Goal: Transaction & Acquisition: Book appointment/travel/reservation

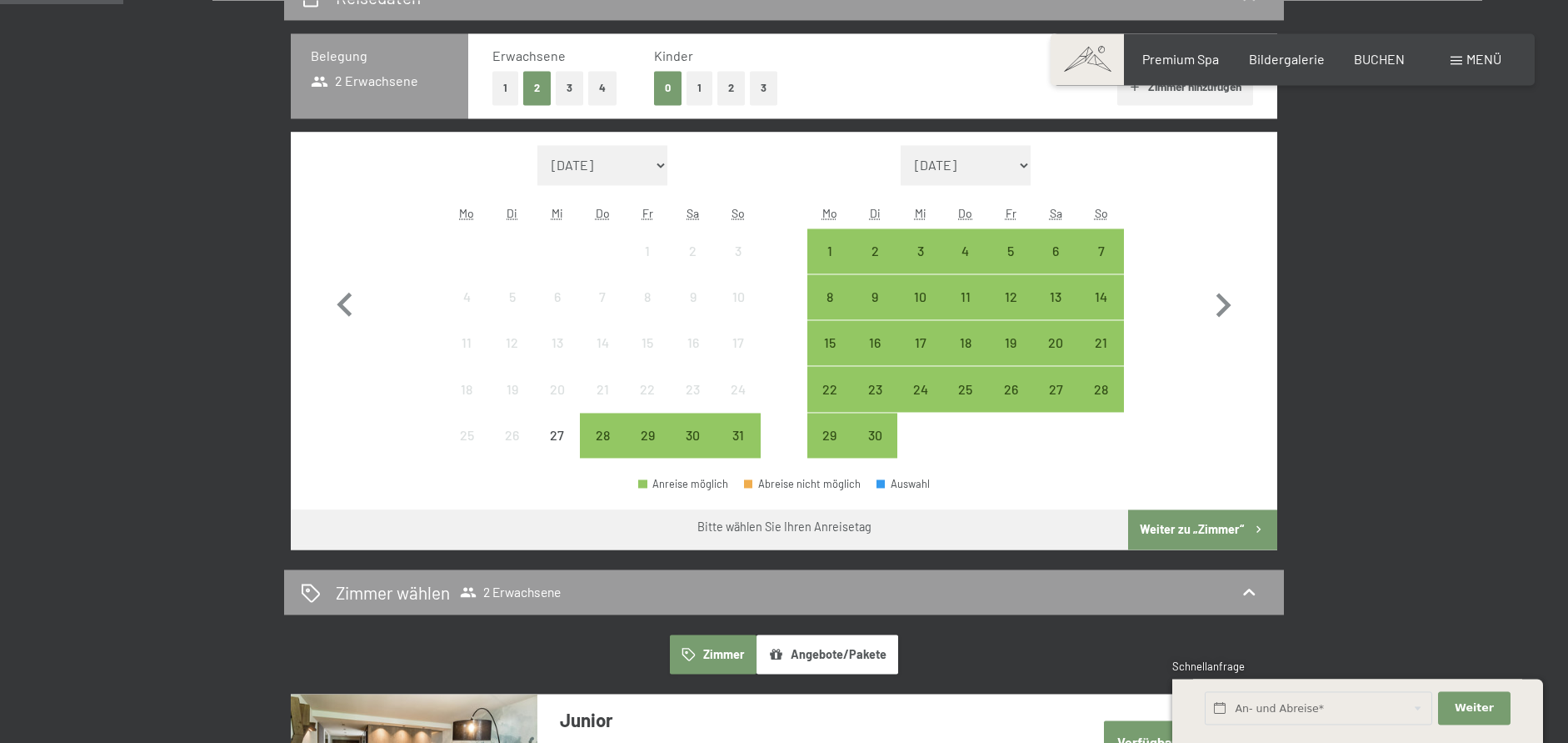
scroll to position [425, 0]
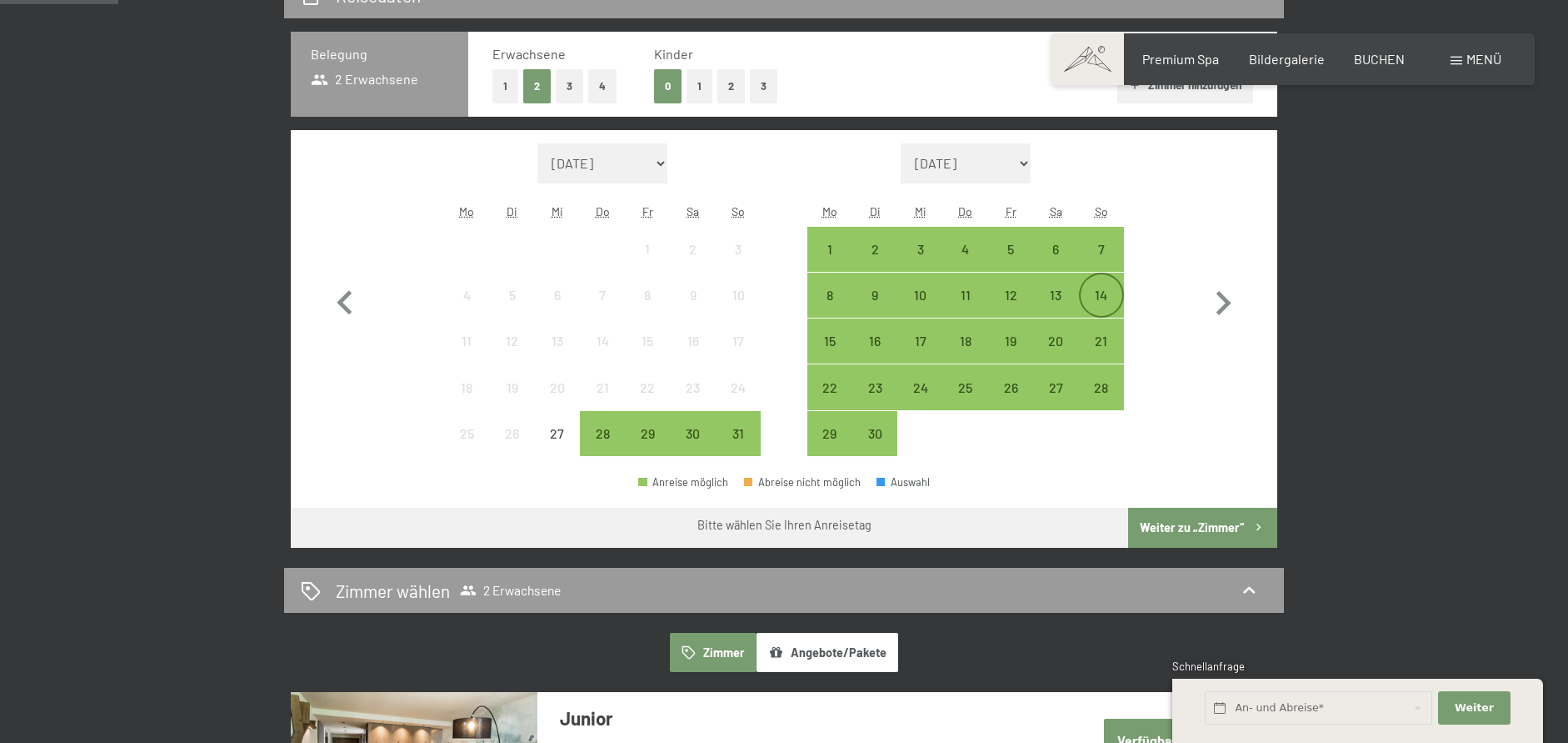
click at [1108, 283] on div "14" at bounding box center [1101, 295] width 42 height 42
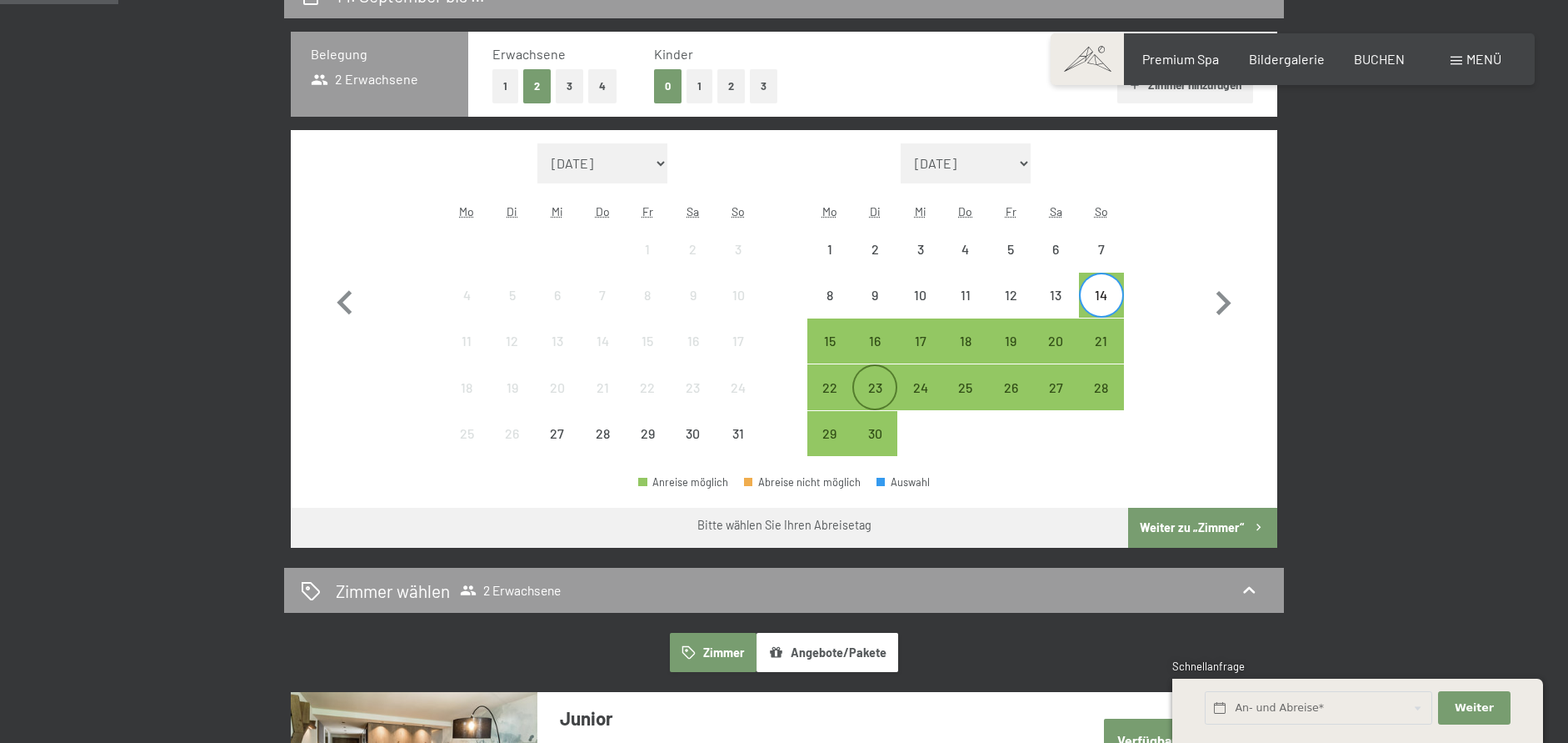
click at [878, 398] on div "23" at bounding box center [874, 401] width 42 height 42
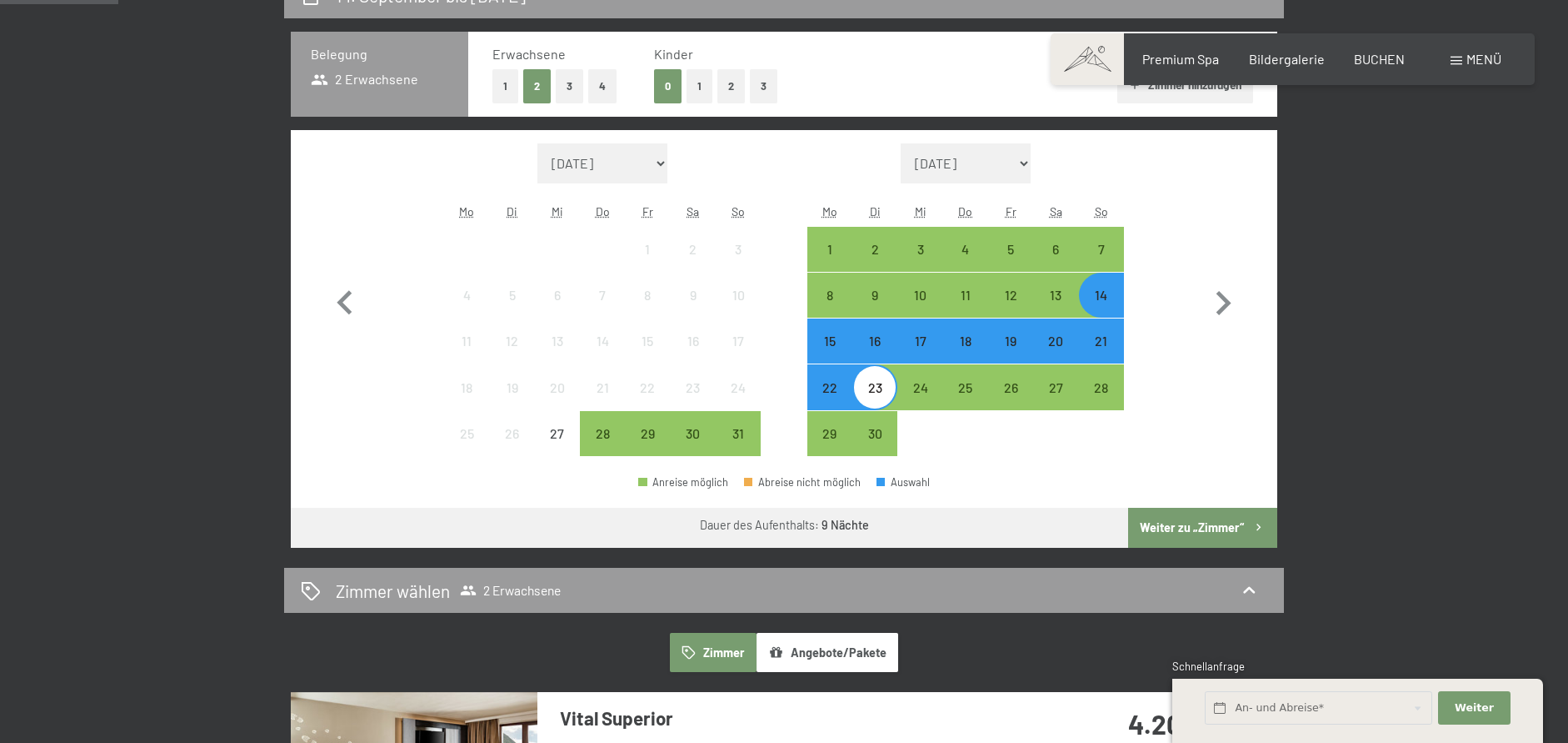
click at [1193, 528] on button "Weiter zu „Zimmer“" at bounding box center [1202, 527] width 149 height 40
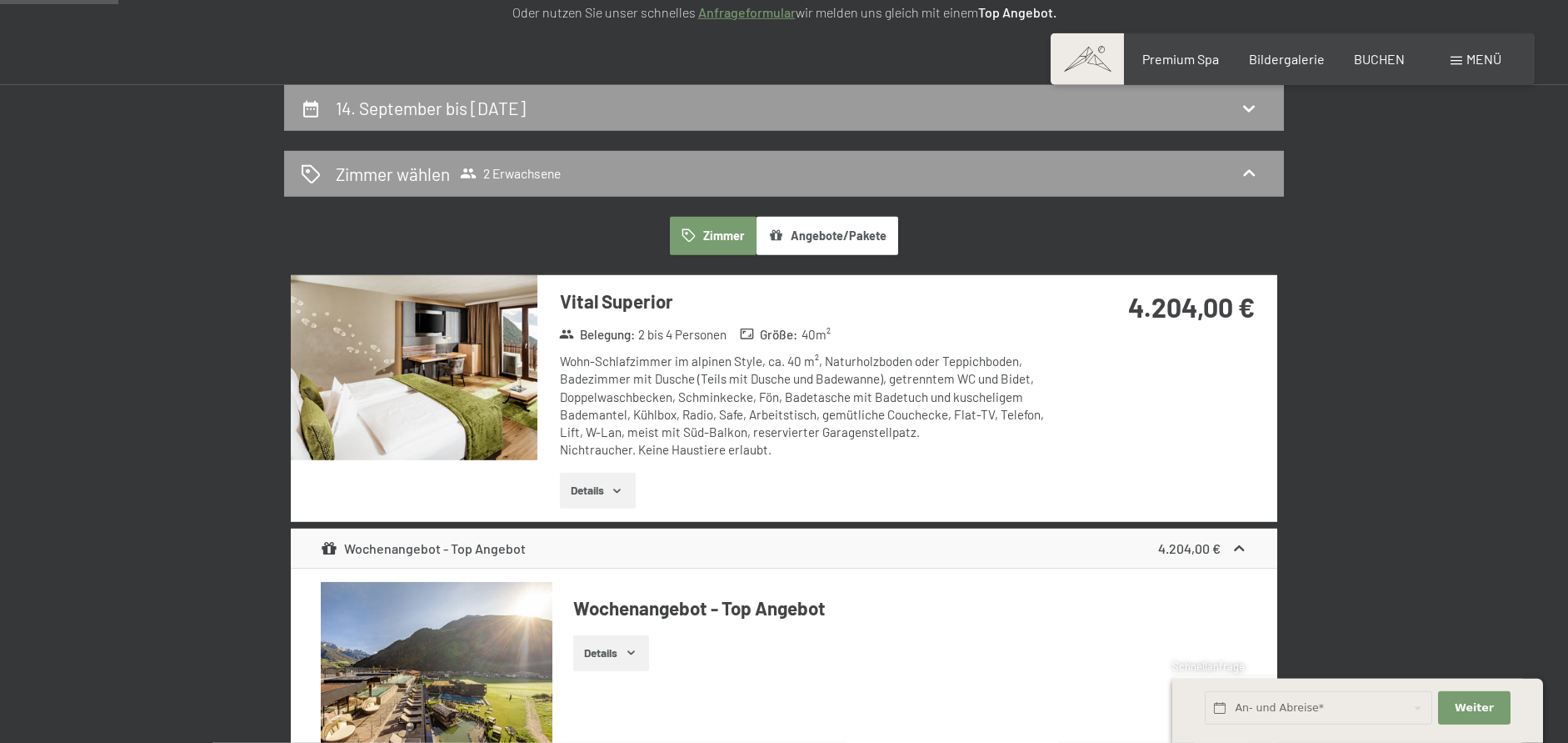
scroll to position [0, 0]
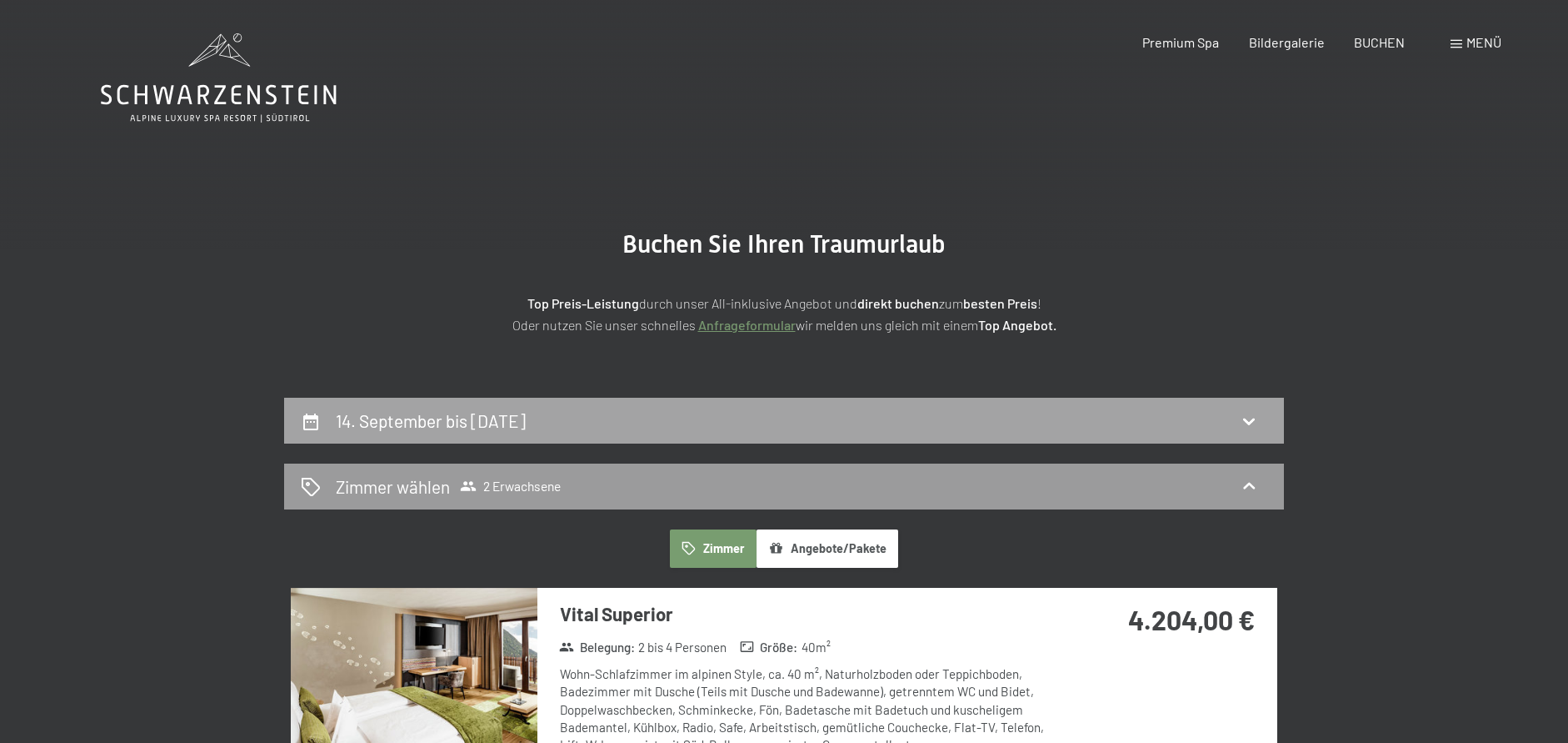
click at [378, 412] on h2 "14. September bis 23. September 2025" at bounding box center [430, 420] width 190 height 20
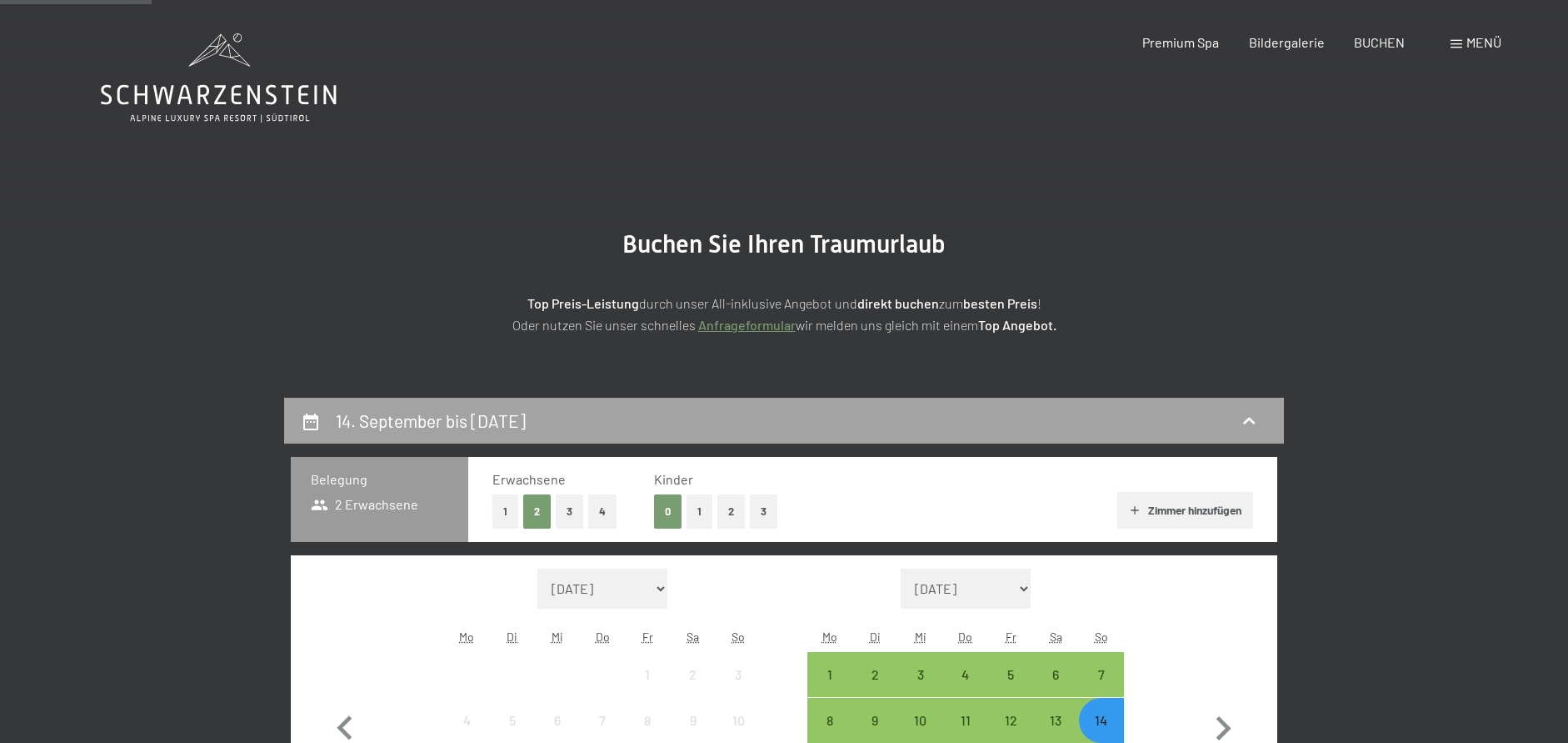
scroll to position [398, 0]
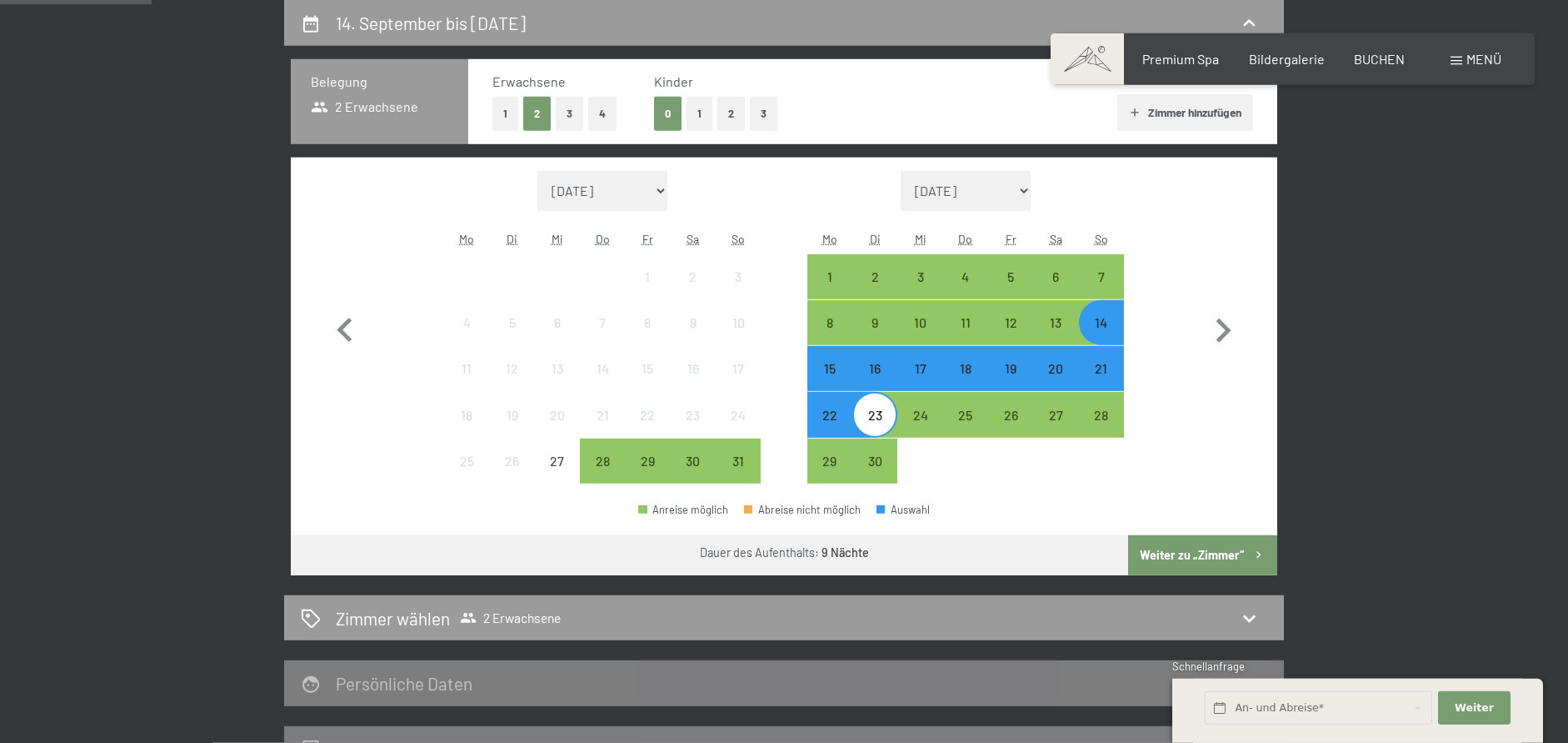
click at [879, 376] on div "16" at bounding box center [874, 383] width 42 height 42
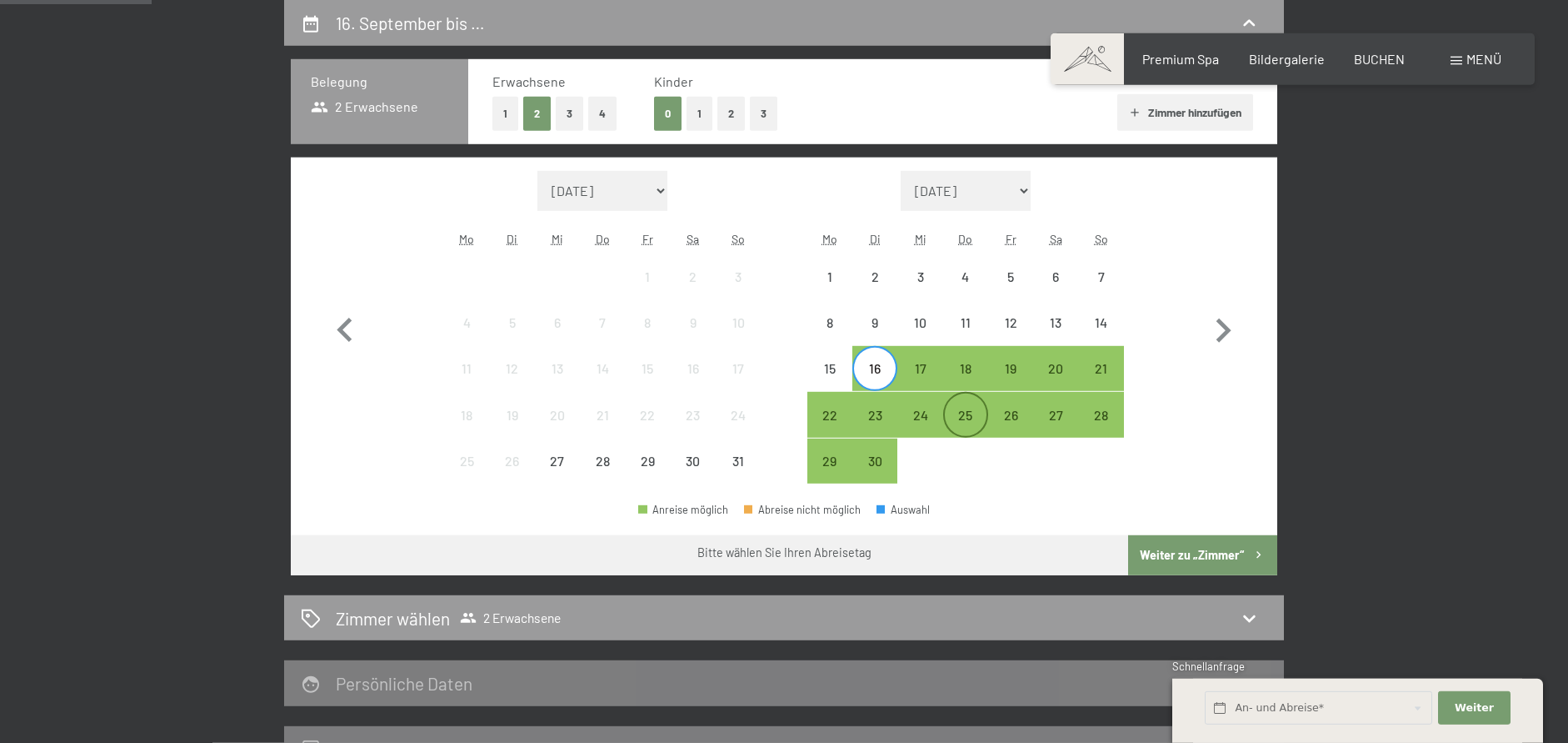
click at [961, 428] on div "25" at bounding box center [965, 429] width 42 height 42
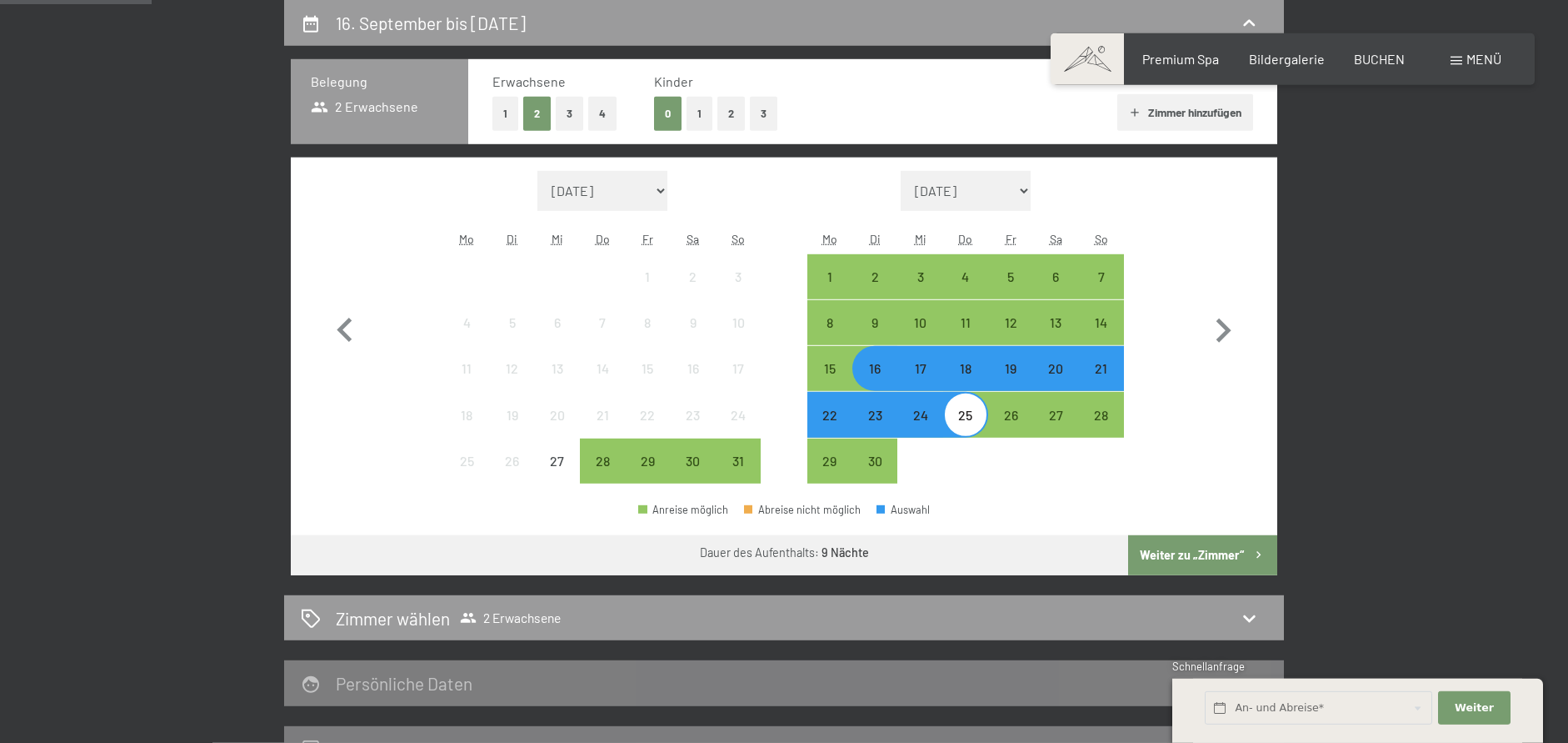
click at [1194, 560] on button "Weiter zu „Zimmer“" at bounding box center [1202, 554] width 149 height 40
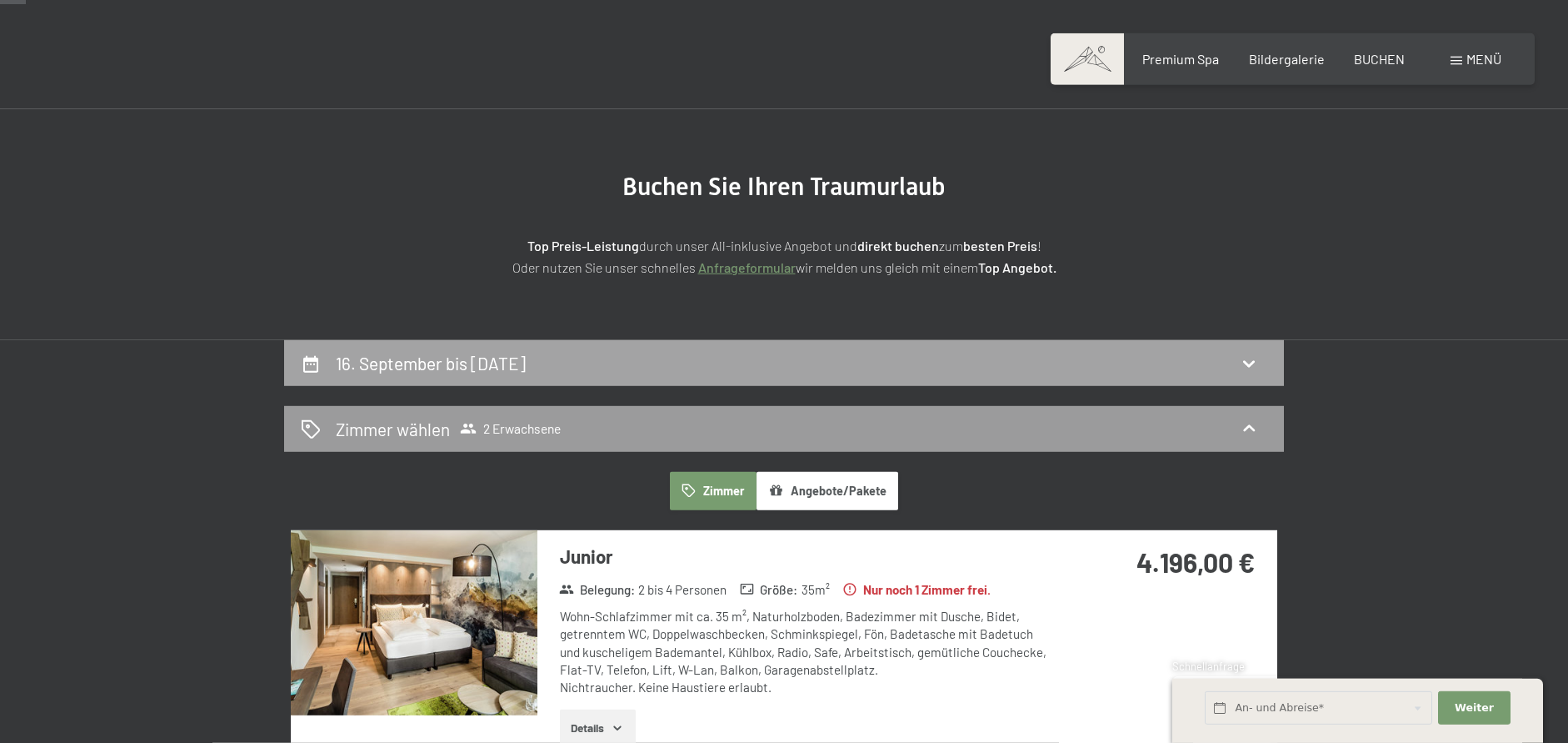
click at [347, 377] on div "16. September bis 25. September 2025" at bounding box center [784, 363] width 1000 height 46
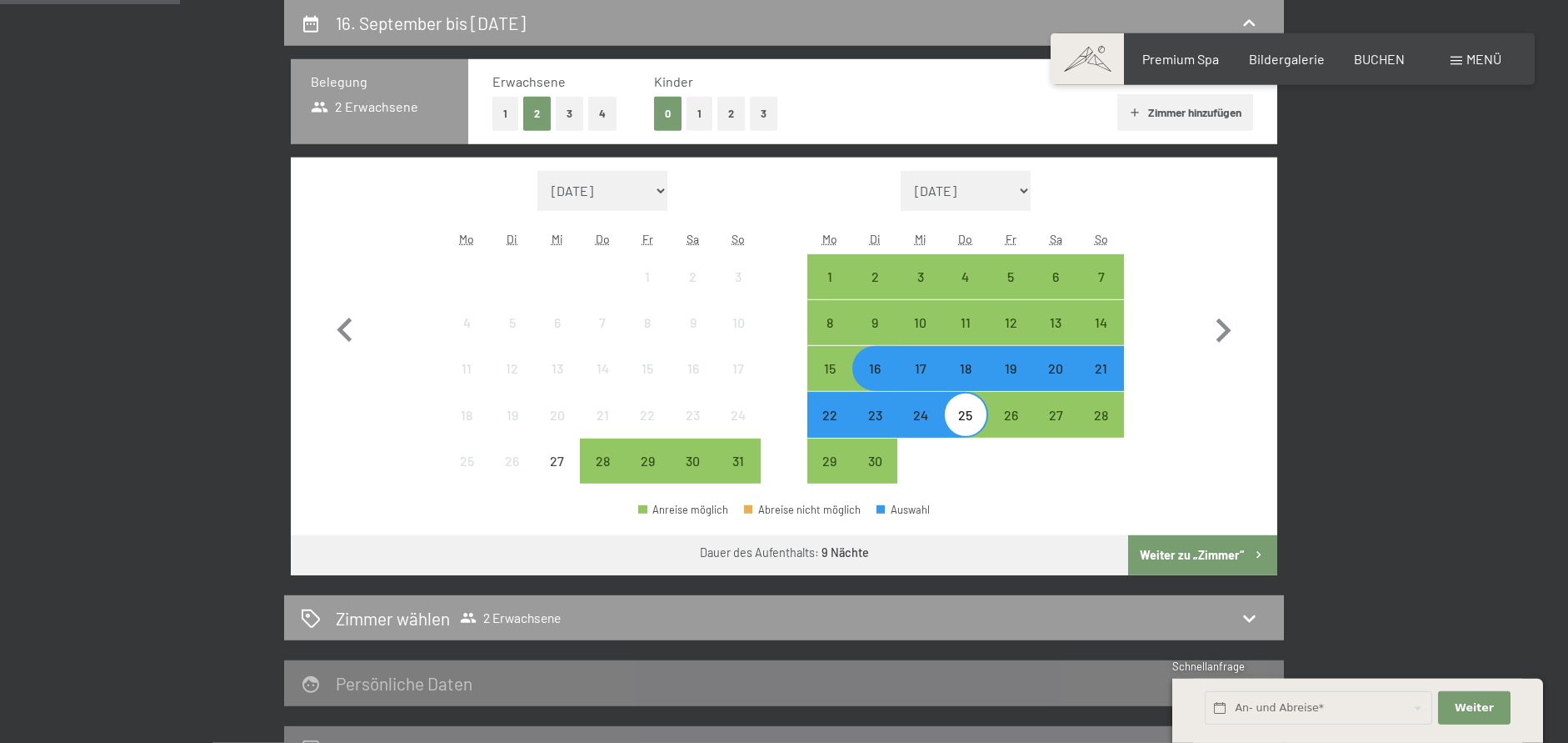
click at [970, 370] on div "18" at bounding box center [965, 383] width 42 height 42
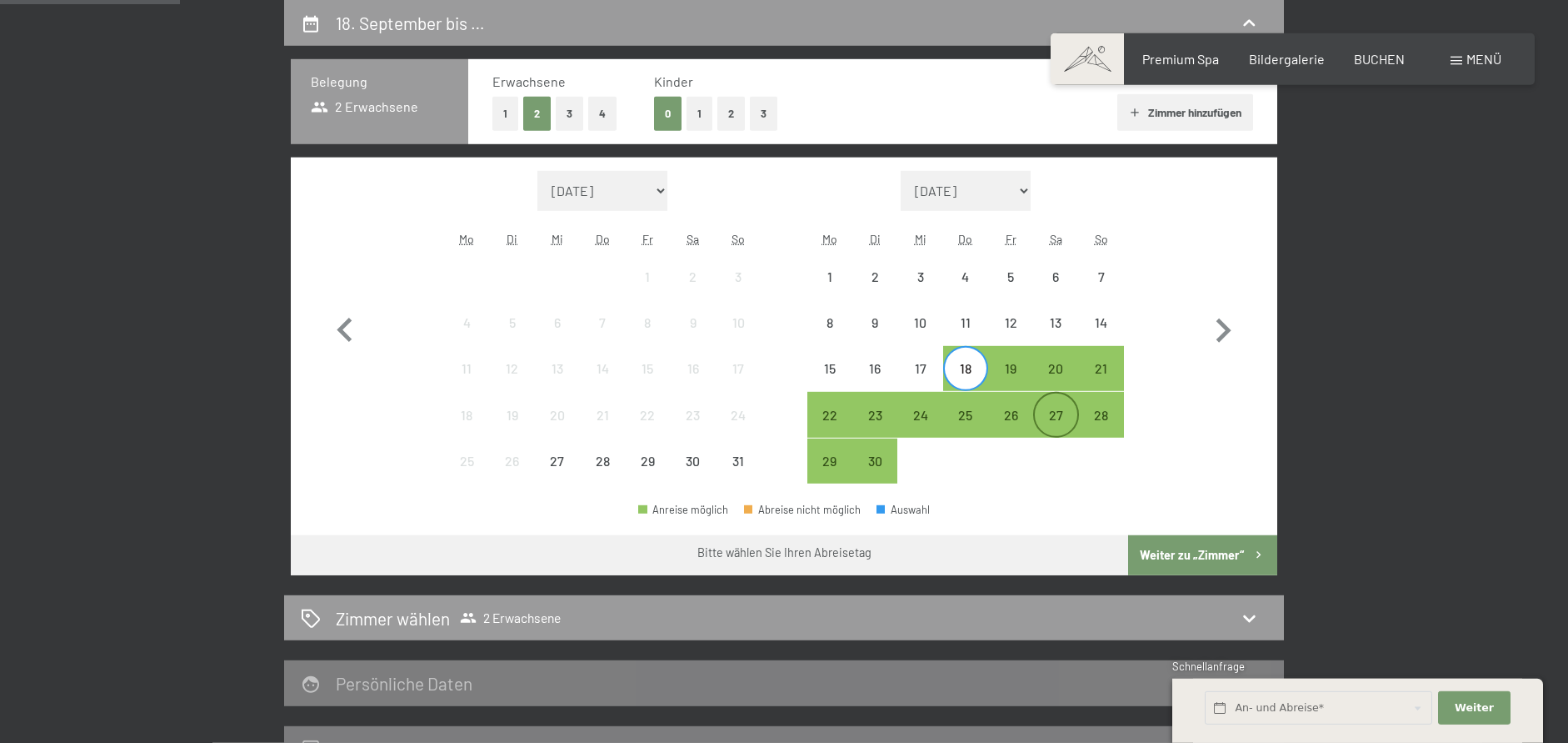
click at [1046, 428] on div "27" at bounding box center [1055, 429] width 42 height 42
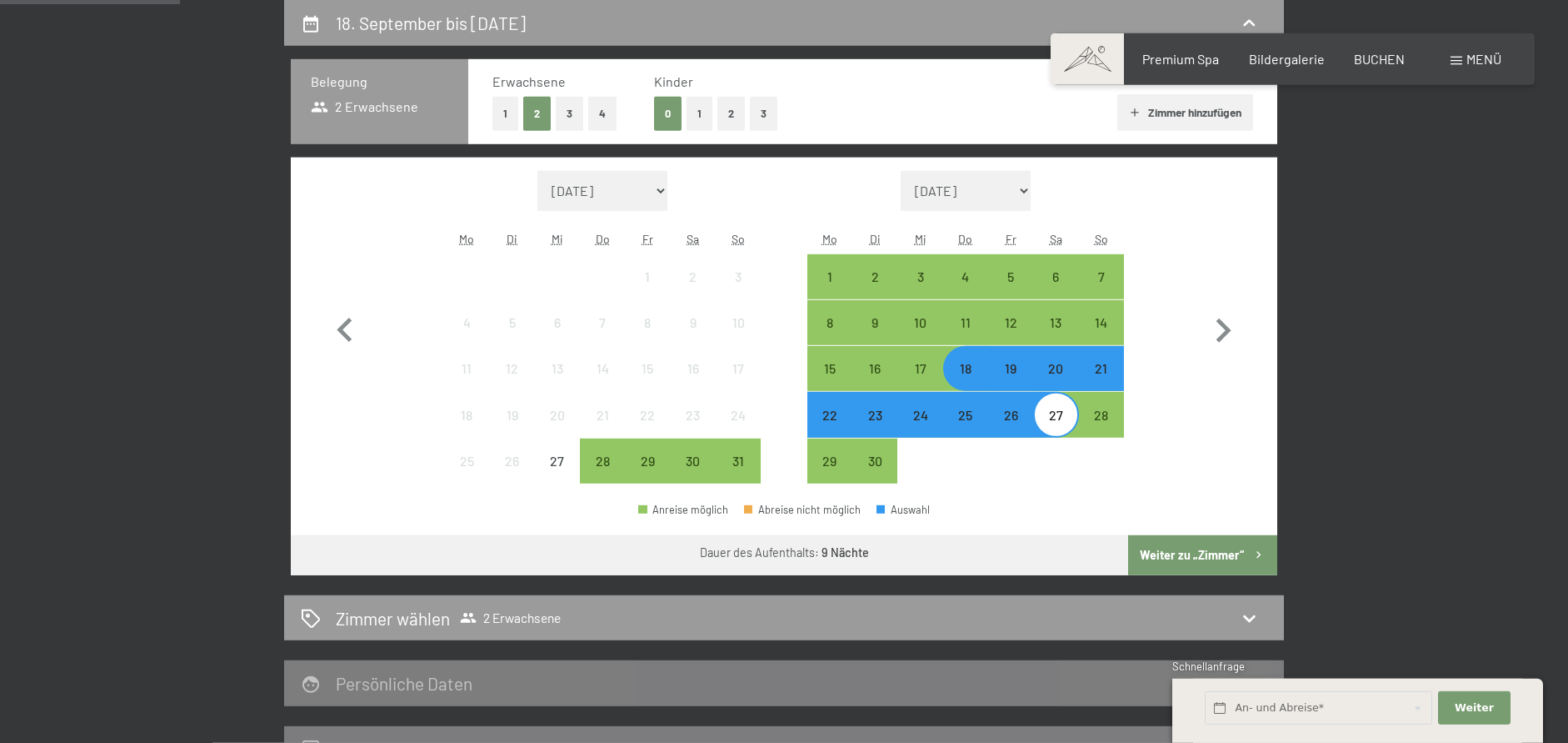
click at [1194, 548] on button "Weiter zu „Zimmer“" at bounding box center [1202, 554] width 149 height 40
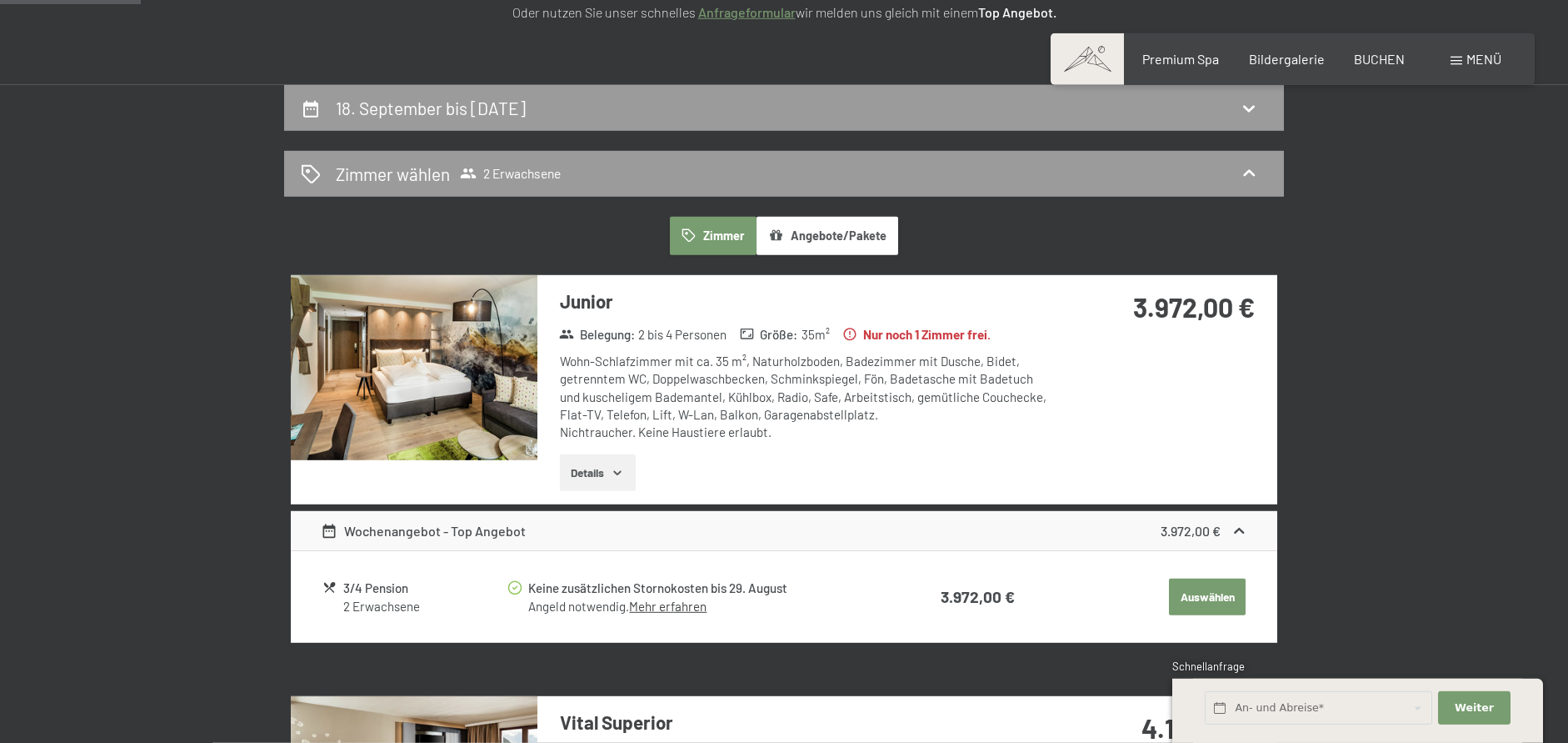
scroll to position [0, 0]
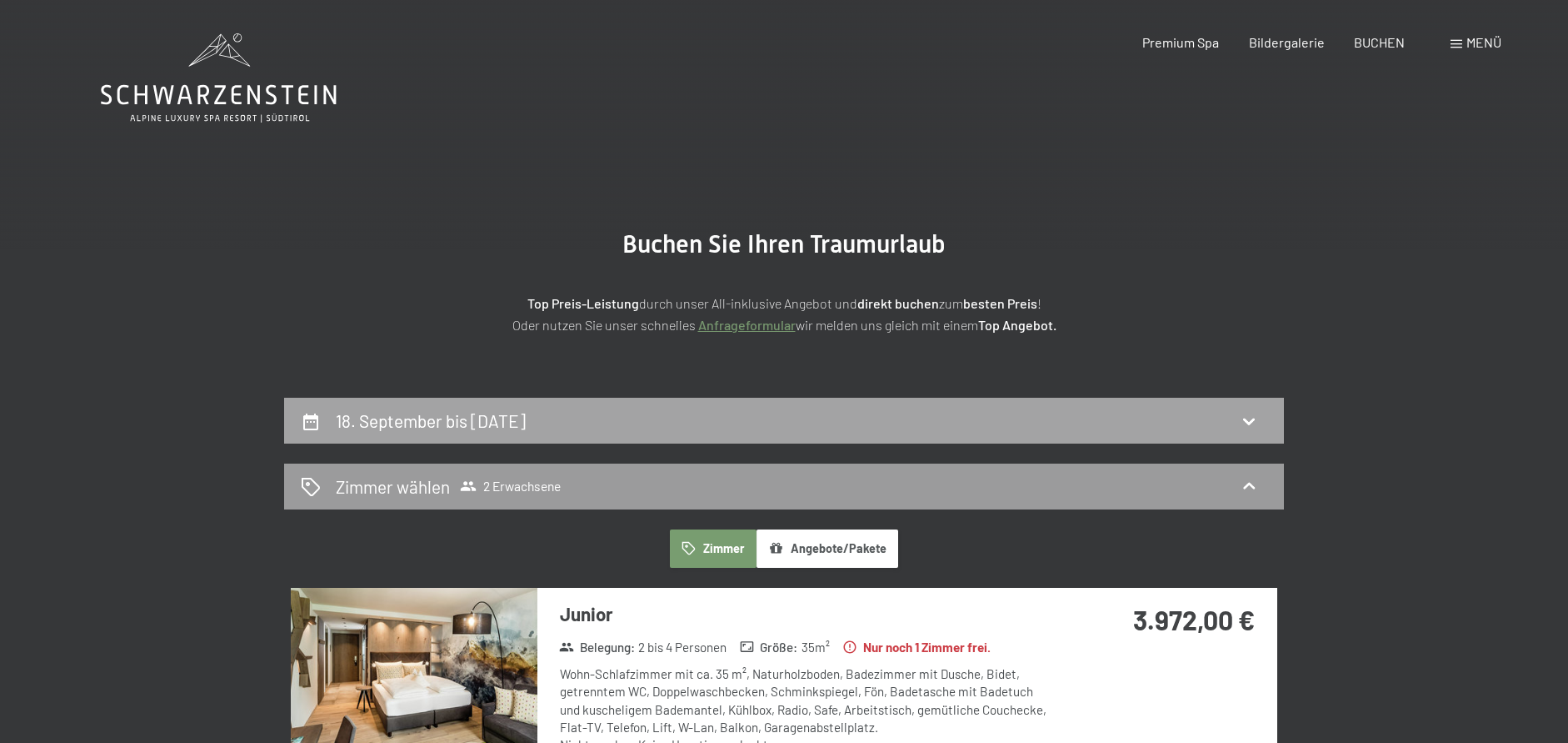
click at [527, 410] on div "18. September bis 27. September 2025" at bounding box center [433, 420] width 197 height 24
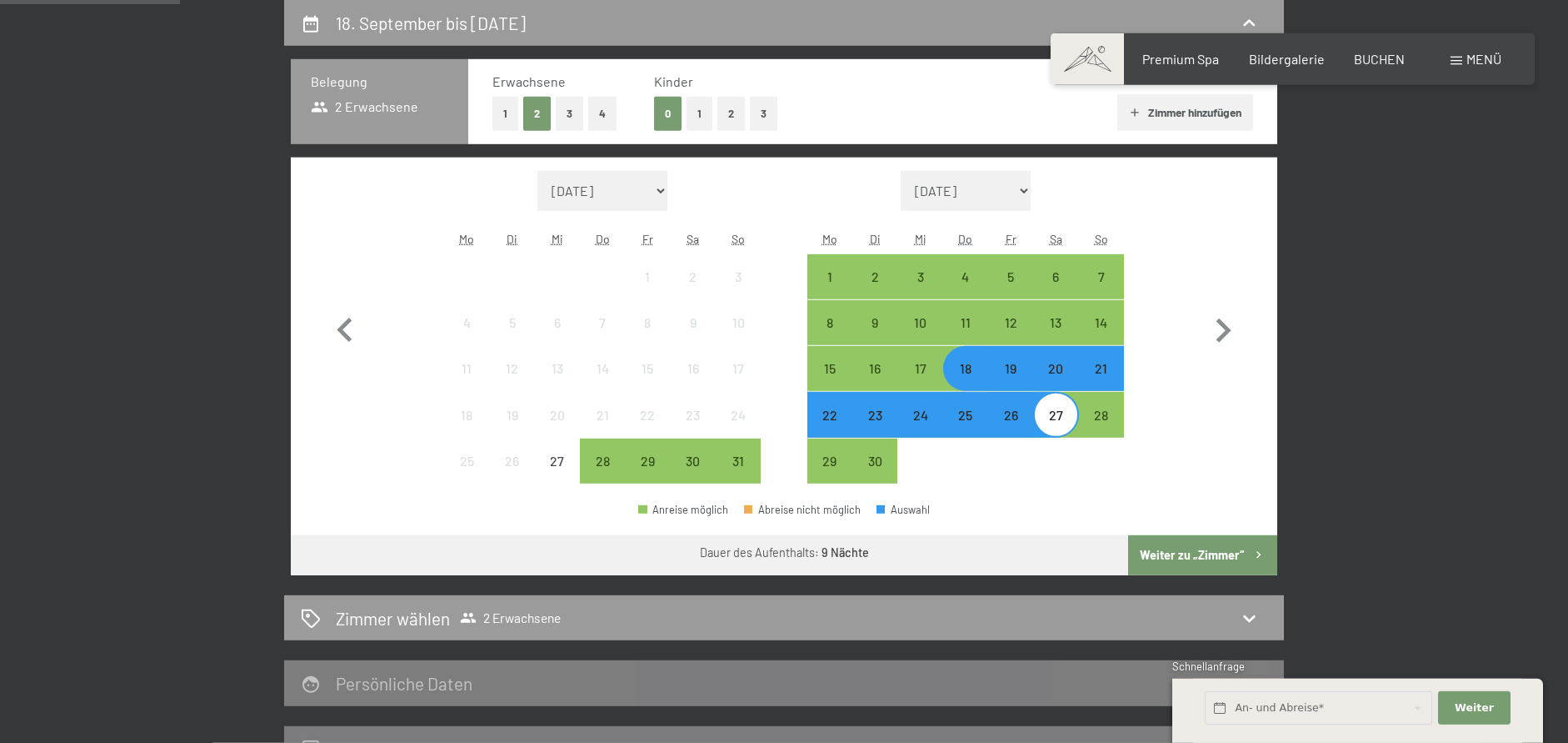
click at [1011, 378] on div "19" at bounding box center [1010, 383] width 42 height 42
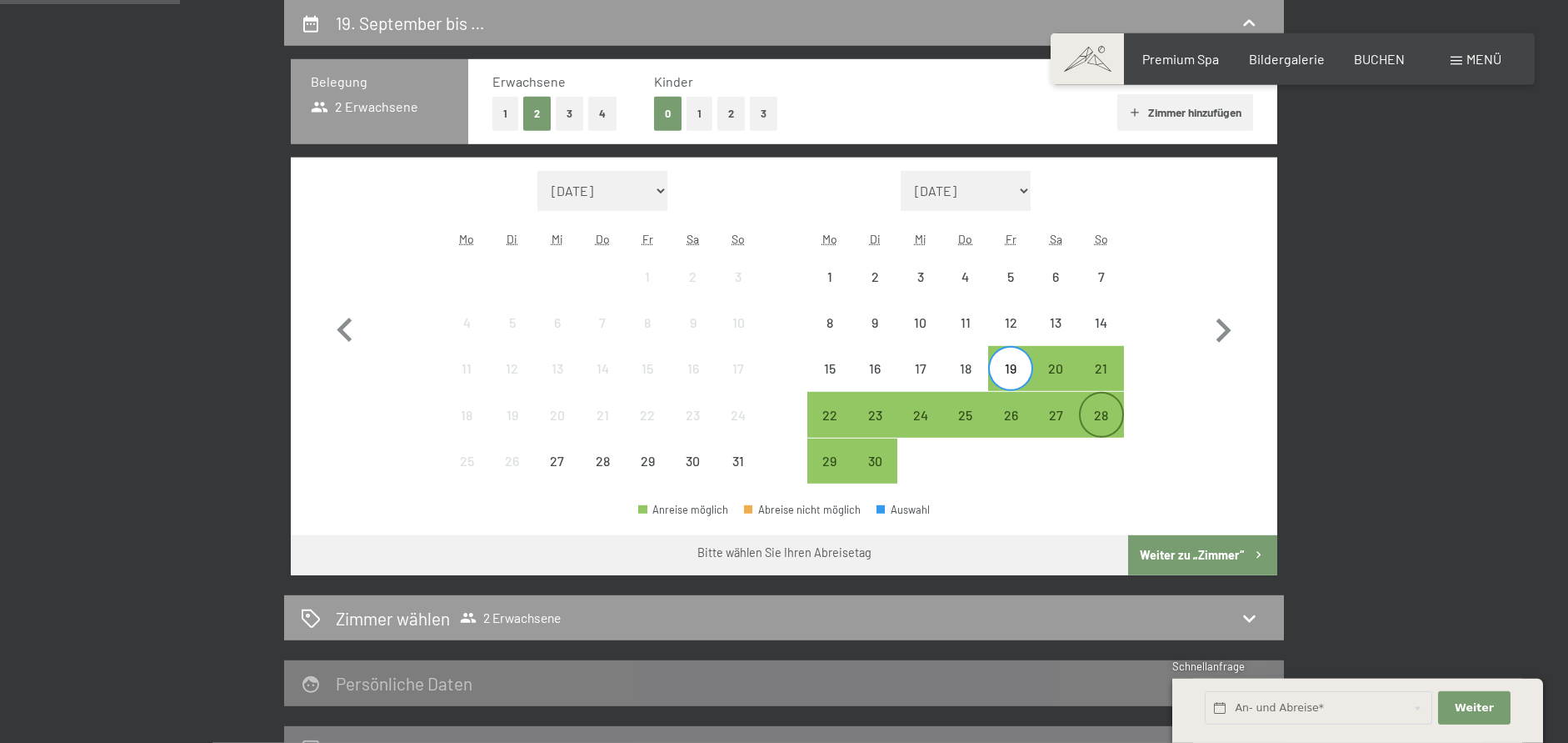
click at [1098, 417] on div "28" at bounding box center [1101, 429] width 42 height 42
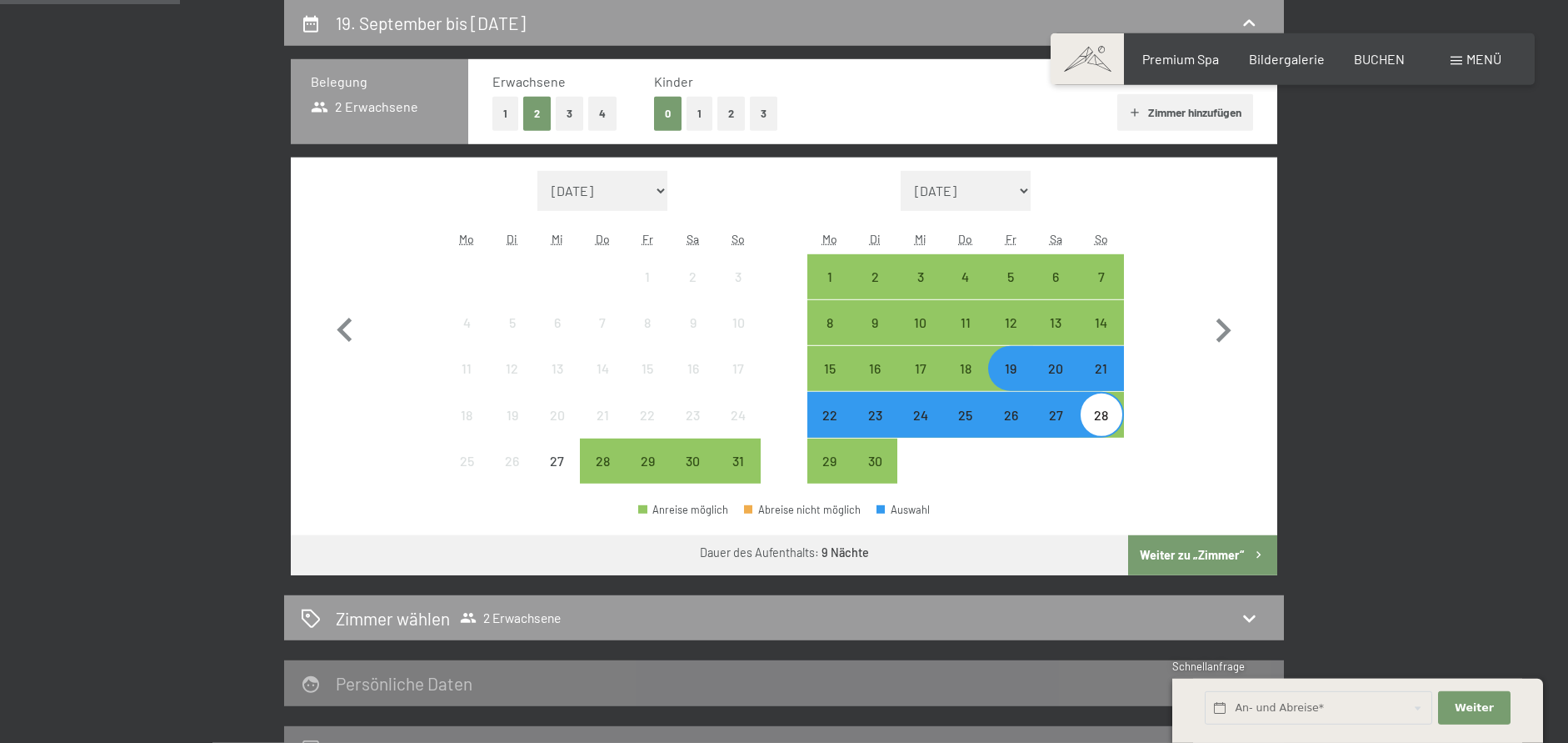
click at [1187, 551] on button "Weiter zu „Zimmer“" at bounding box center [1202, 554] width 149 height 40
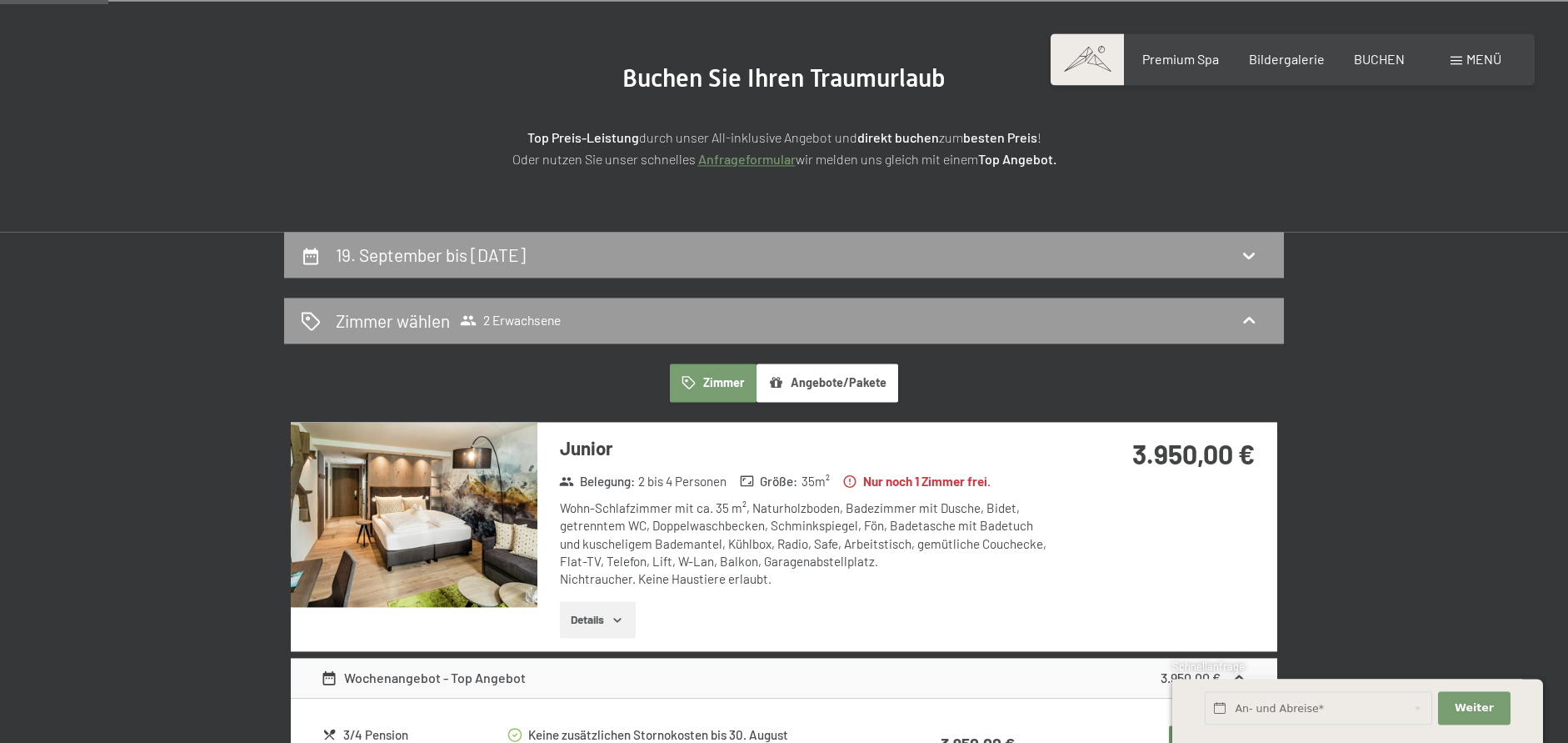
scroll to position [142, 0]
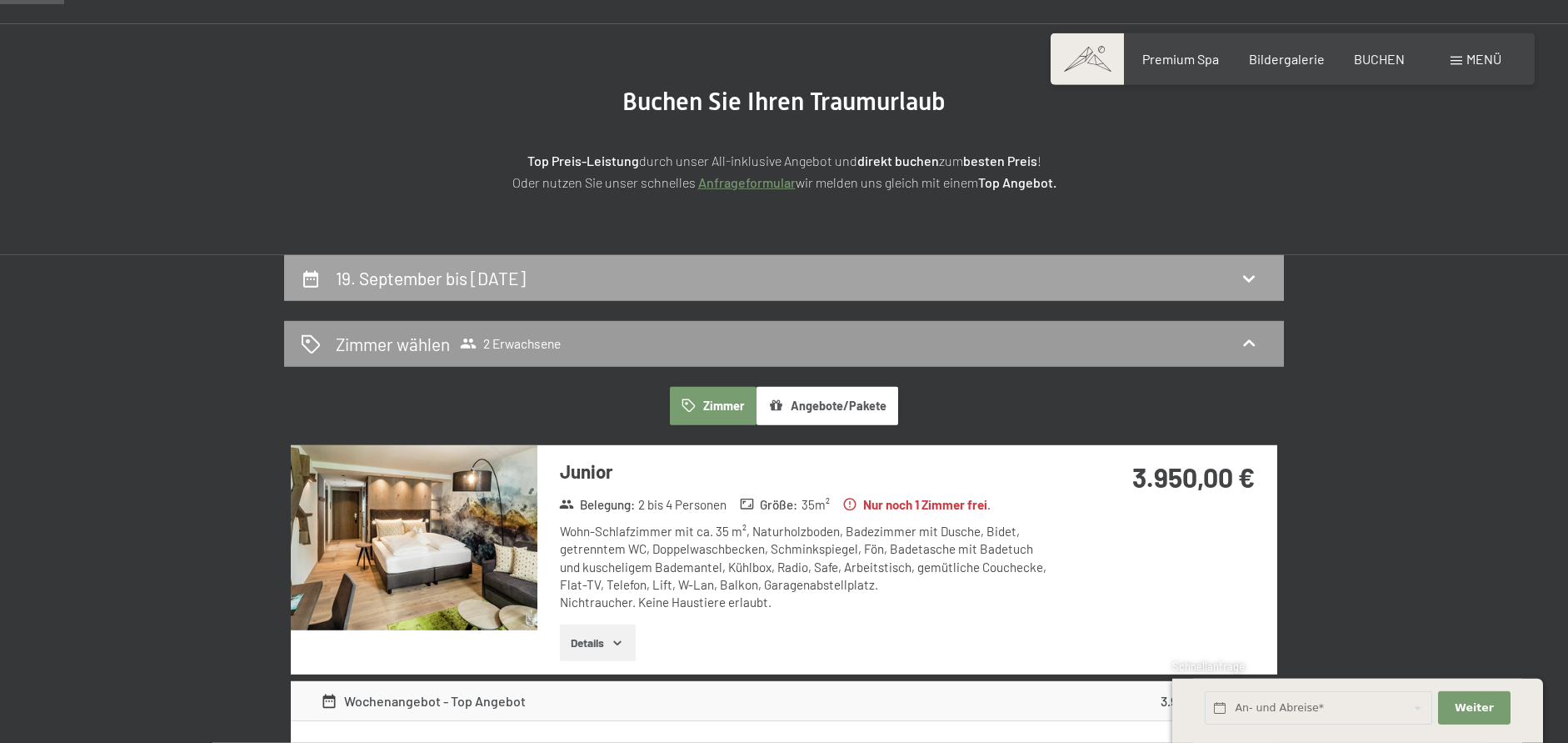
click at [526, 277] on h2 "19. September bis 28. September 2025" at bounding box center [430, 278] width 190 height 20
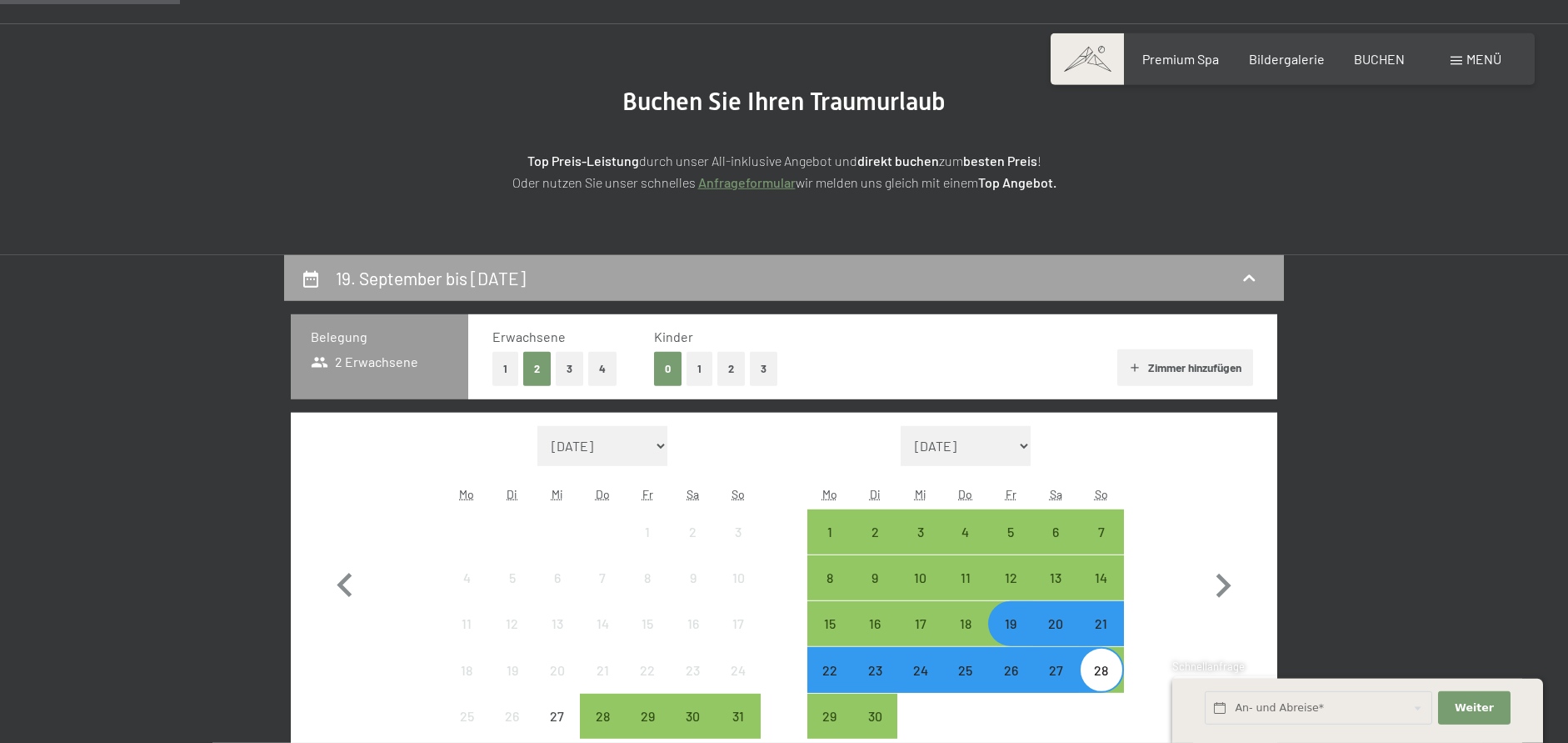
scroll to position [398, 0]
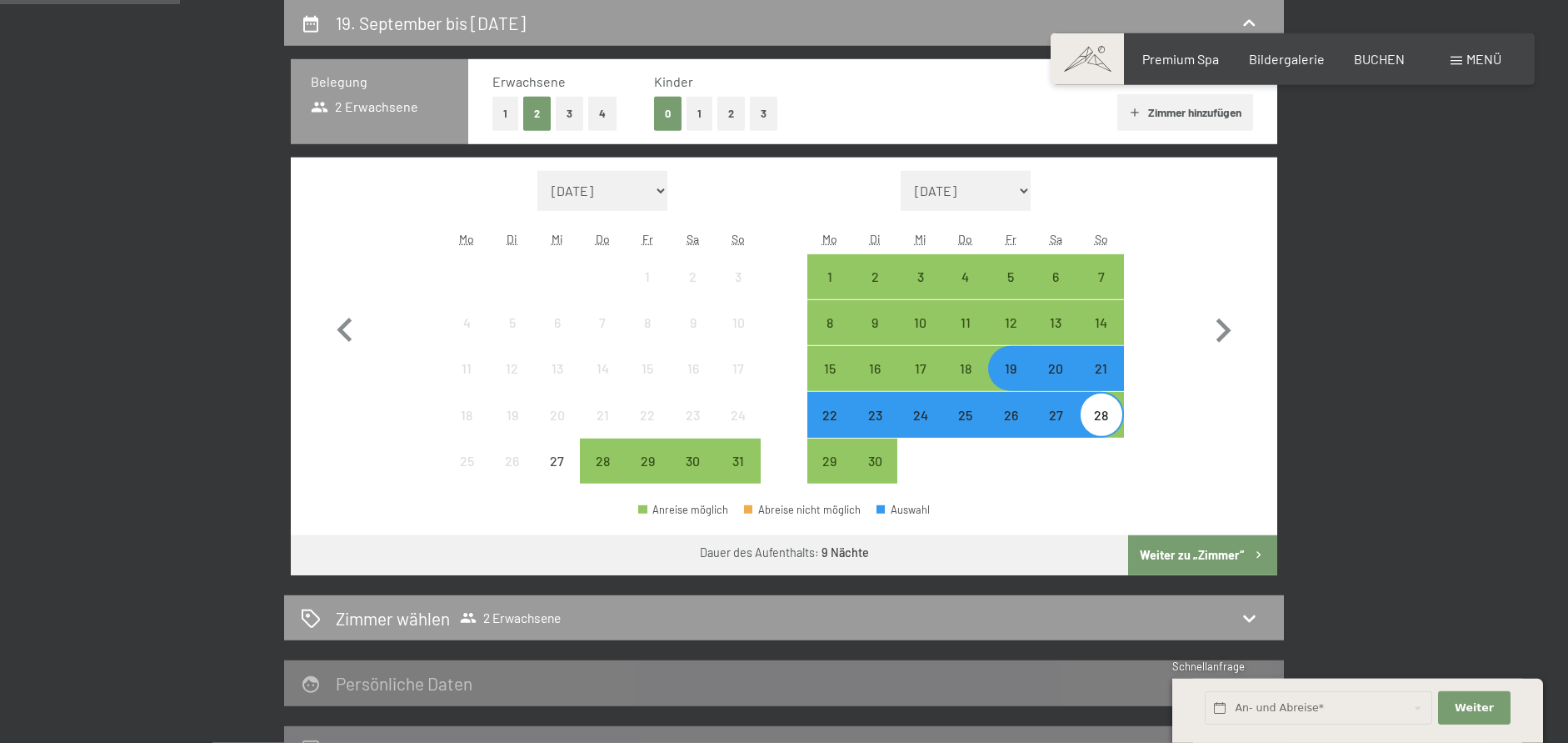
drag, startPoint x: 1116, startPoint y: 369, endPoint x: 1095, endPoint y: 377, distance: 22.5
click at [1113, 371] on div "21" at bounding box center [1101, 383] width 42 height 42
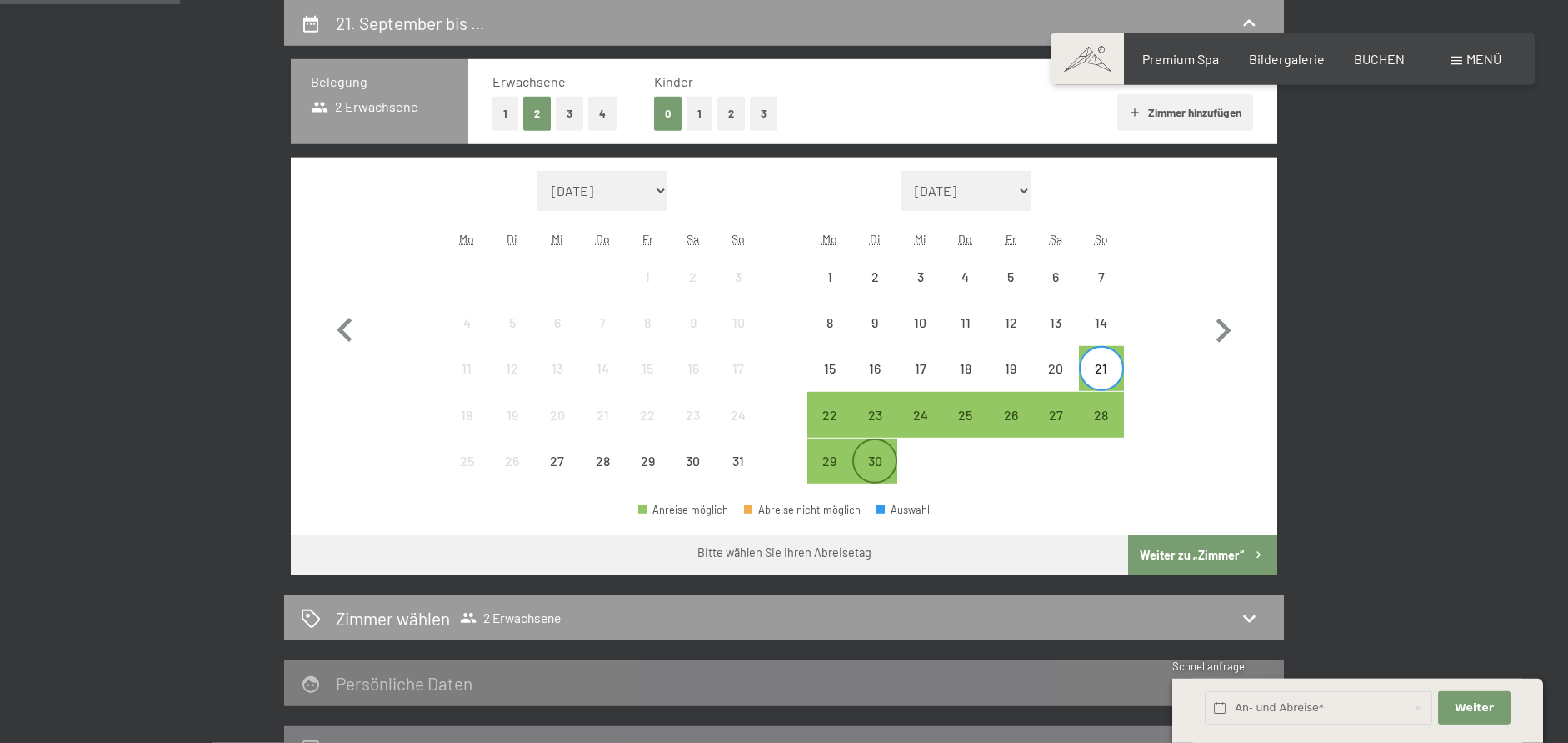
click at [871, 466] on div "30" at bounding box center [874, 474] width 42 height 42
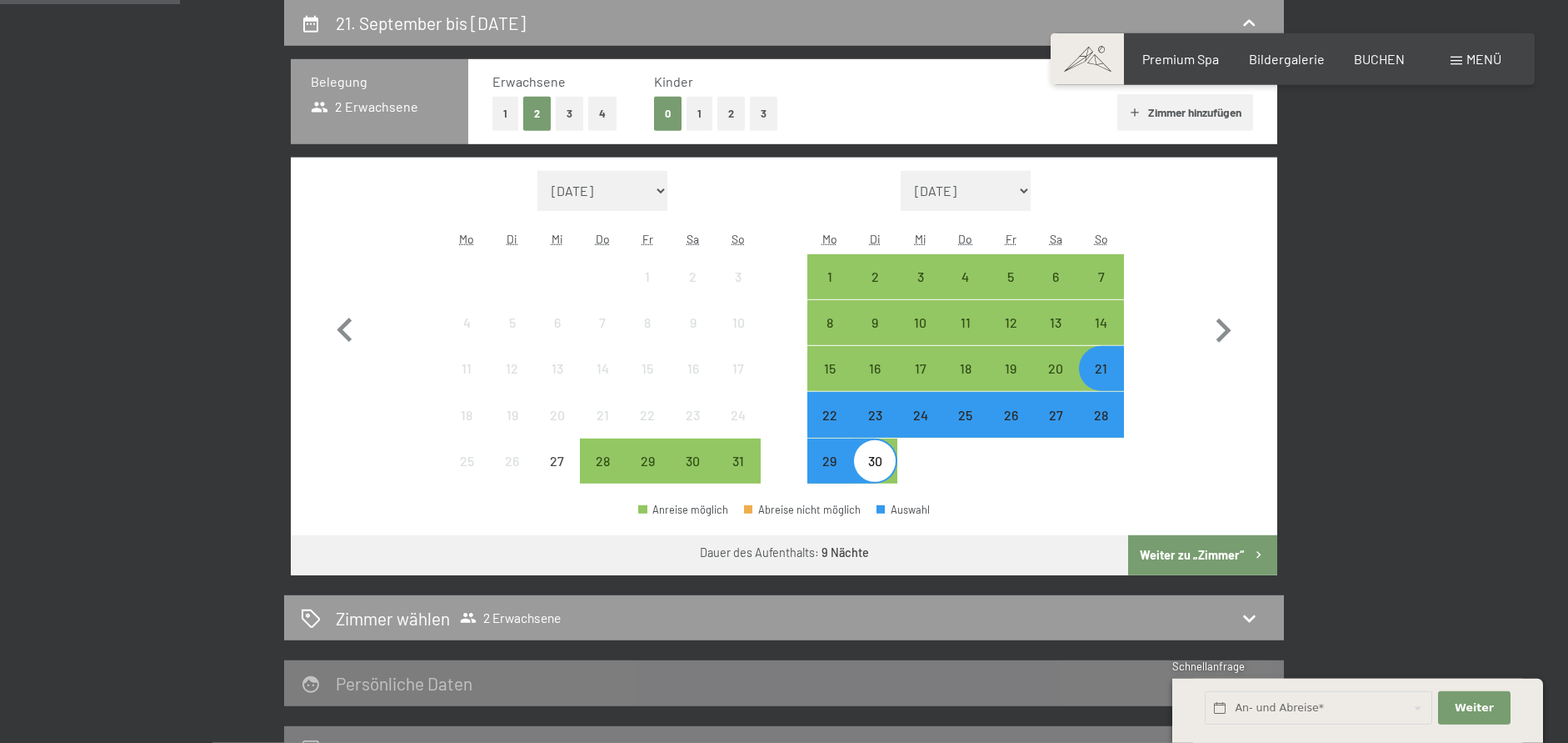
click at [1198, 537] on button "Weiter zu „Zimmer“" at bounding box center [1202, 554] width 149 height 40
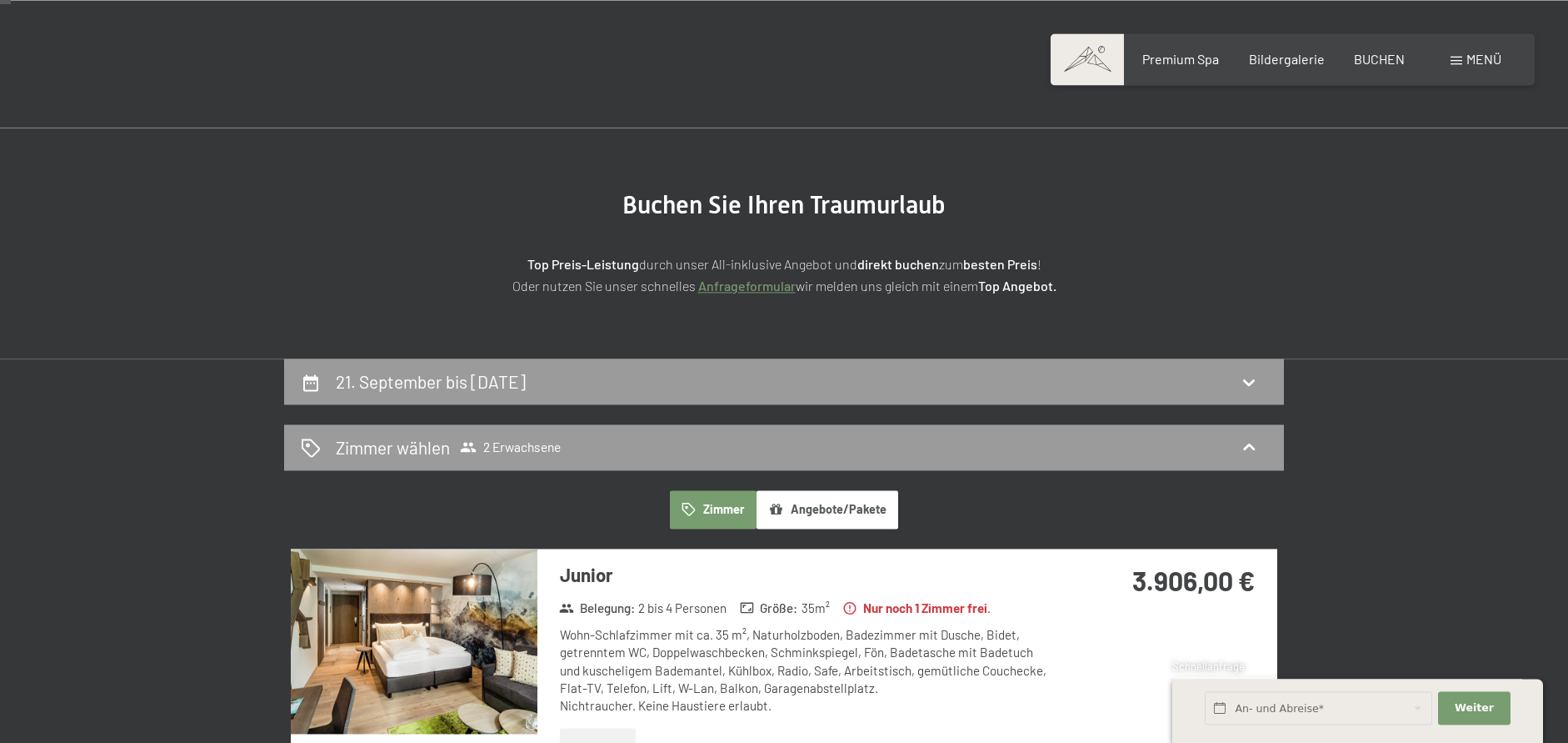
scroll to position [0, 0]
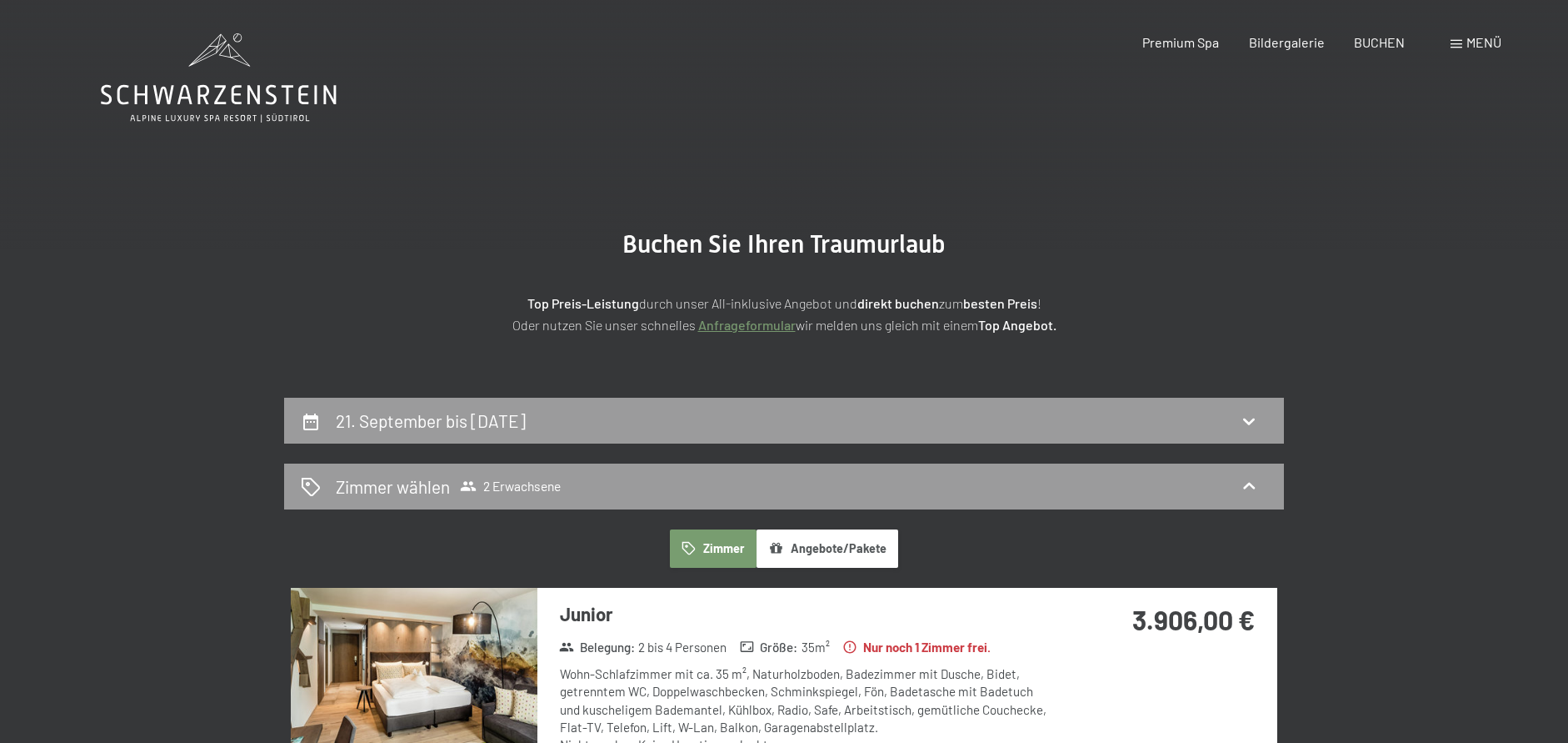
click at [428, 417] on h2 "21. September bis 30. September 2025" at bounding box center [430, 420] width 190 height 20
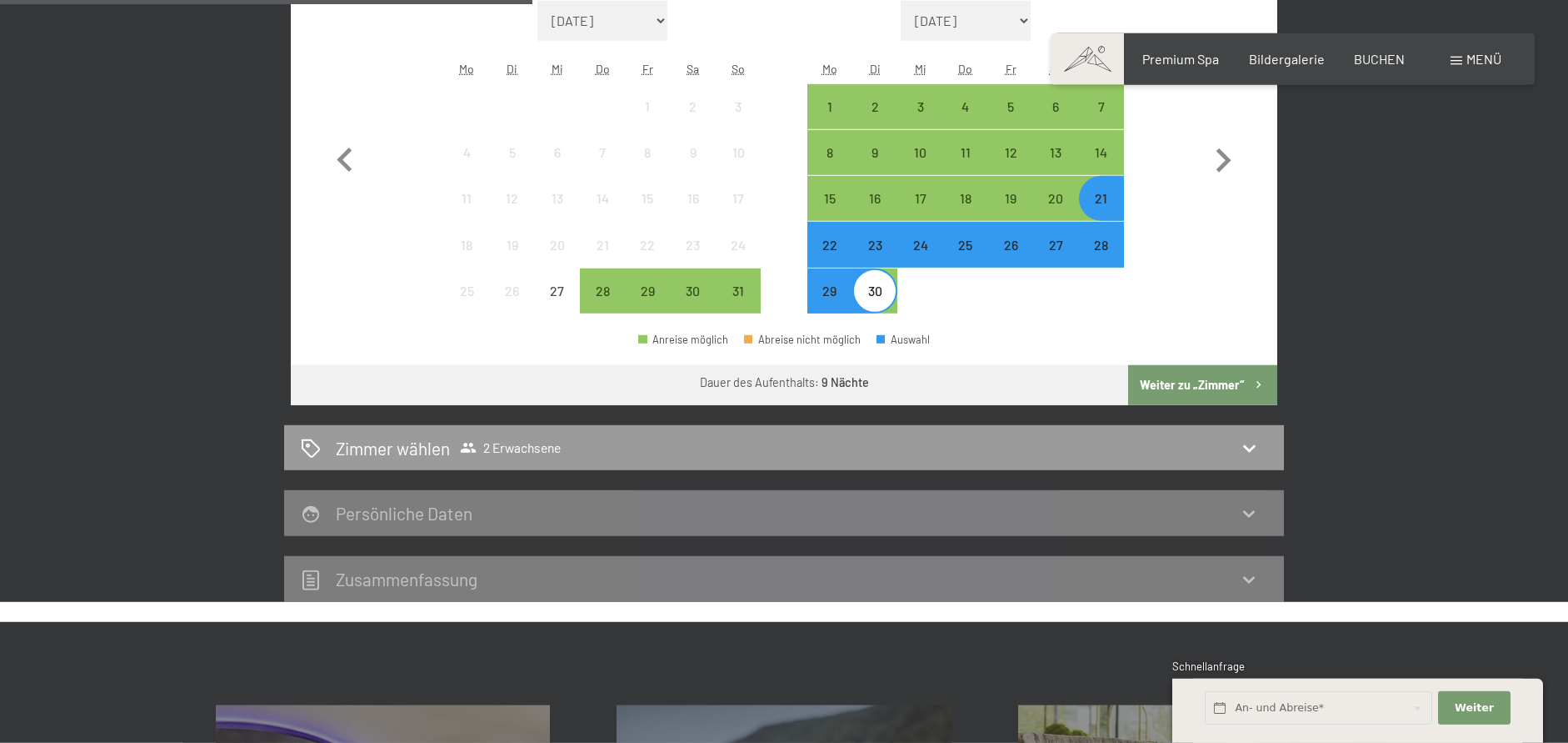
scroll to position [228, 0]
